Goal: Information Seeking & Learning: Learn about a topic

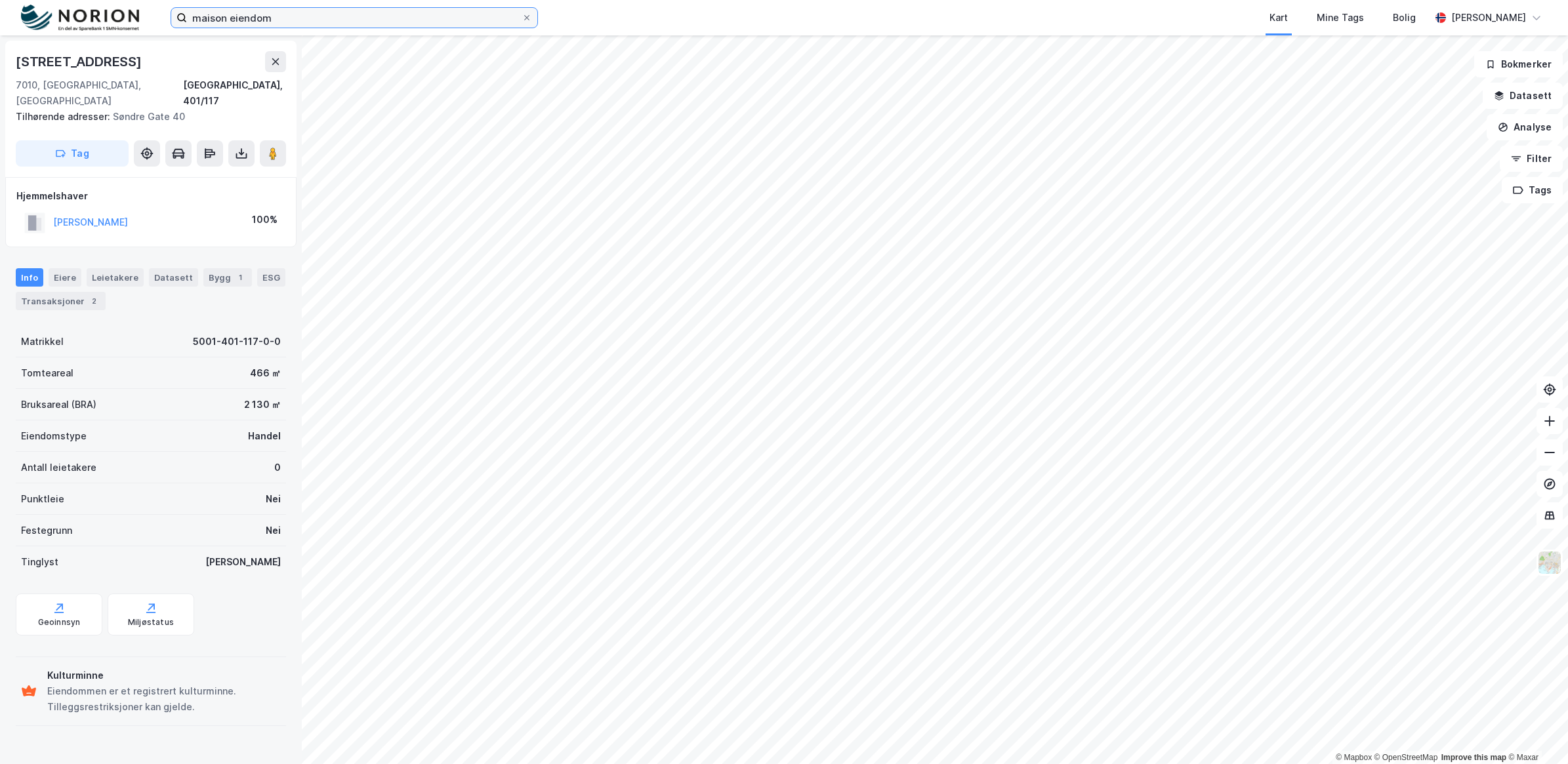
drag, startPoint x: 271, startPoint y: 11, endPoint x: 279, endPoint y: 11, distance: 8.0
click at [271, 11] on input "maison eiendom" at bounding box center [354, 18] width 335 height 20
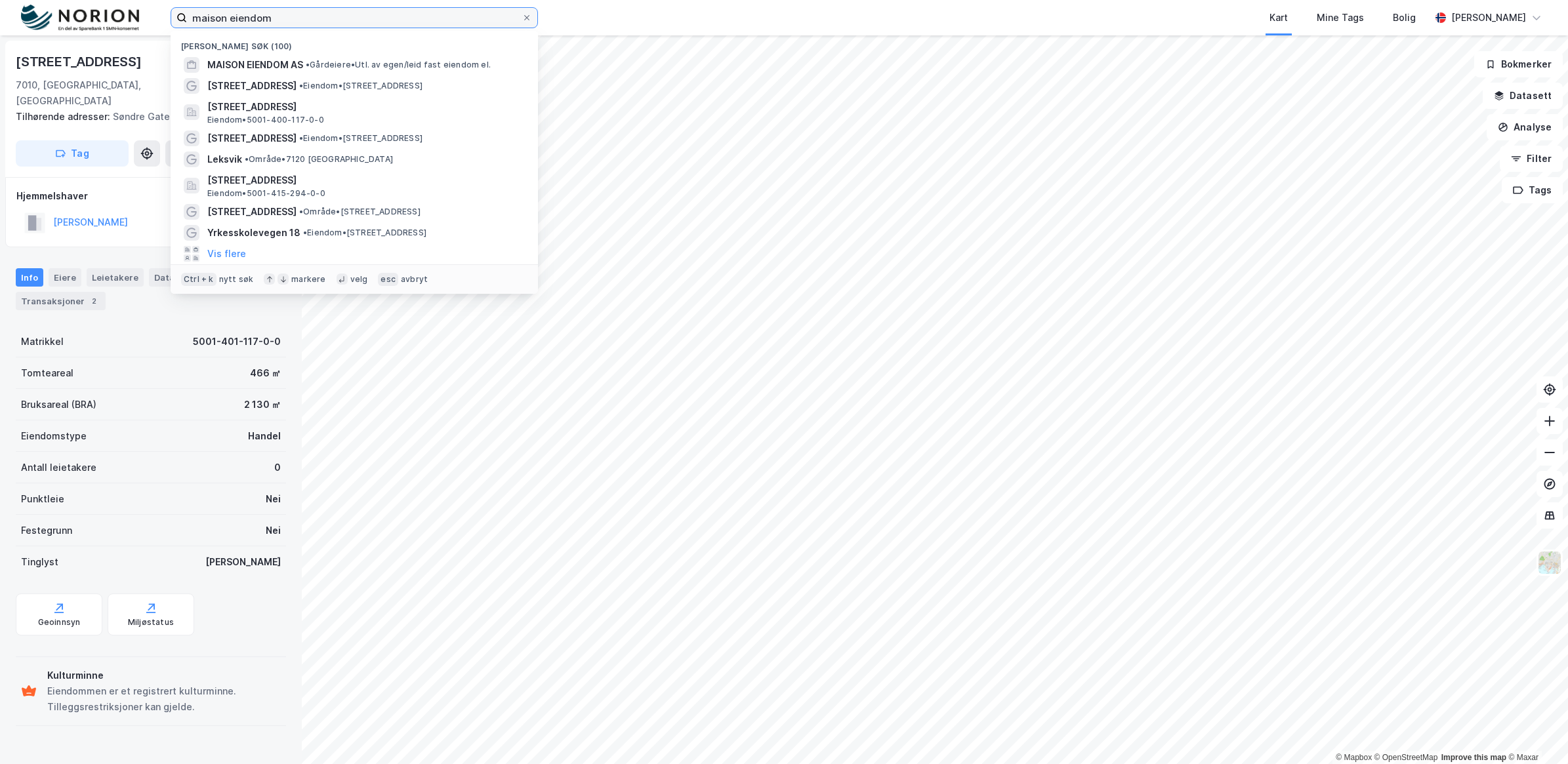
drag, startPoint x: 176, startPoint y: 10, endPoint x: 126, endPoint y: 8, distance: 50.0
click at [126, 8] on div "maison eiendom [GEOGRAPHIC_DATA] søk (100) MAISON EIENDOM AS • Gårdeiere • Utl.…" at bounding box center [784, 18] width 1568 height 35
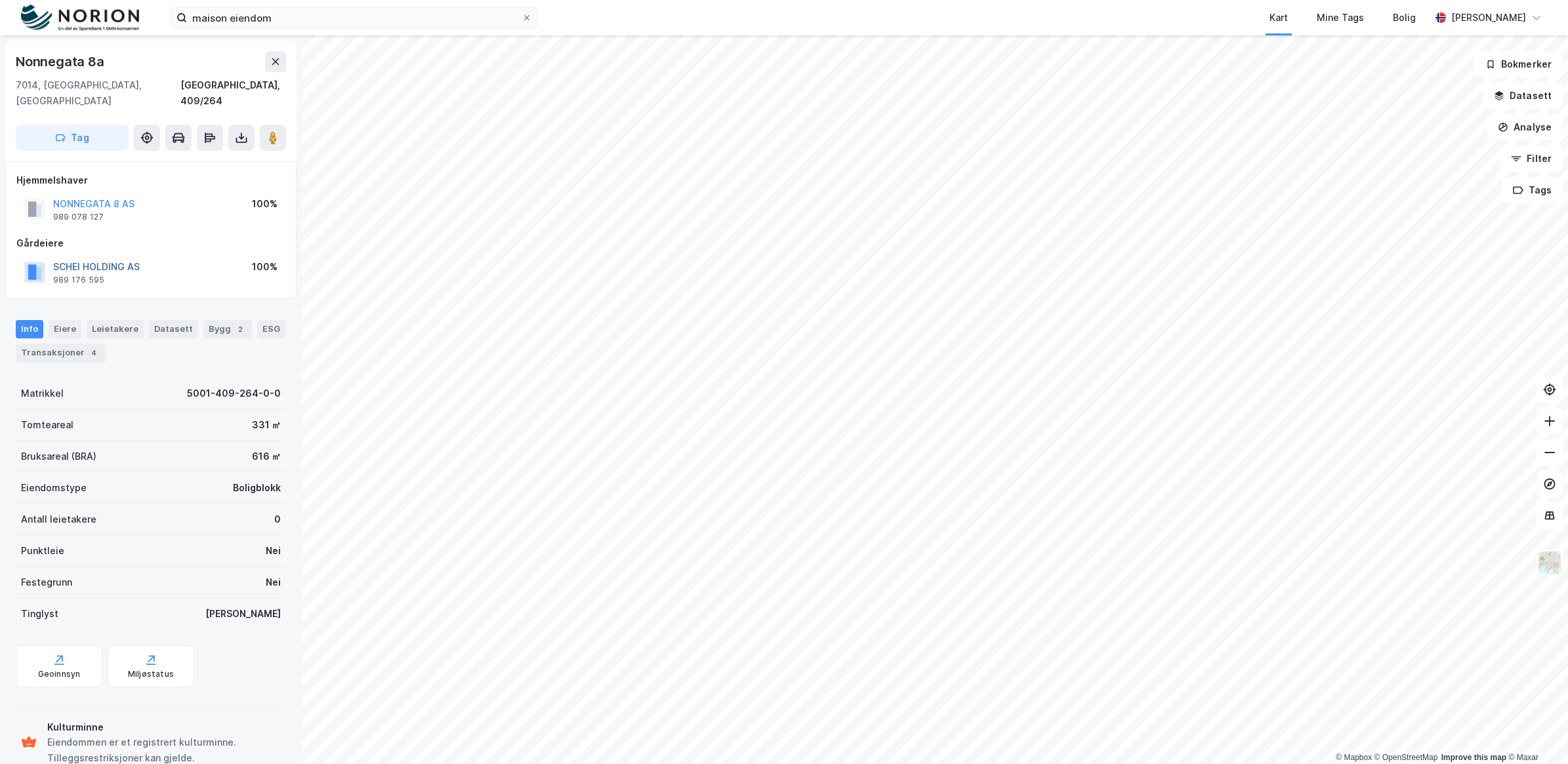
click at [0, 0] on button "SCHEI HOLDING AS" at bounding box center [0, 0] width 0 height 0
